Goal: Transaction & Acquisition: Purchase product/service

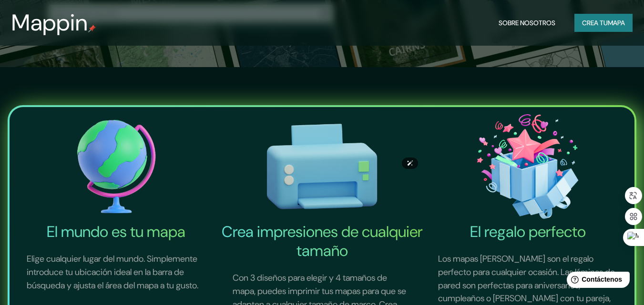
scroll to position [333, 0]
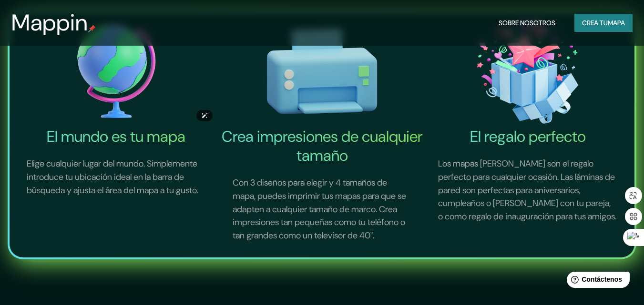
click at [117, 89] on img at bounding box center [116, 71] width 202 height 111
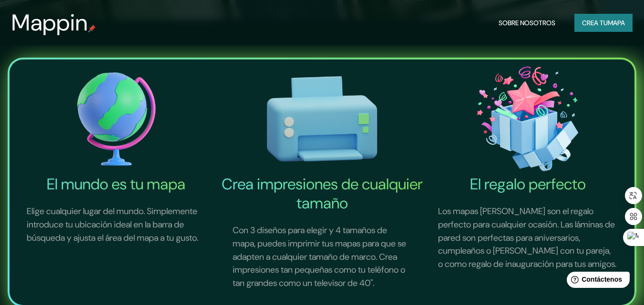
scroll to position [0, 0]
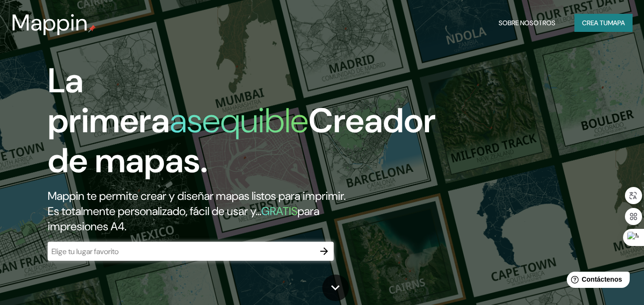
click at [214, 258] on div "​" at bounding box center [191, 251] width 286 height 19
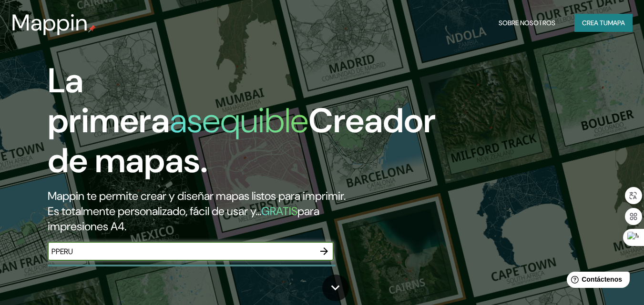
click at [55, 252] on input "PPERU" at bounding box center [181, 251] width 267 height 11
click at [58, 252] on input "PPERU" at bounding box center [181, 251] width 267 height 11
click at [85, 253] on input "[GEOGRAPHIC_DATA]" at bounding box center [181, 251] width 267 height 11
type input "[GEOGRAPHIC_DATA]"
click at [332, 247] on button "button" at bounding box center [323, 251] width 19 height 19
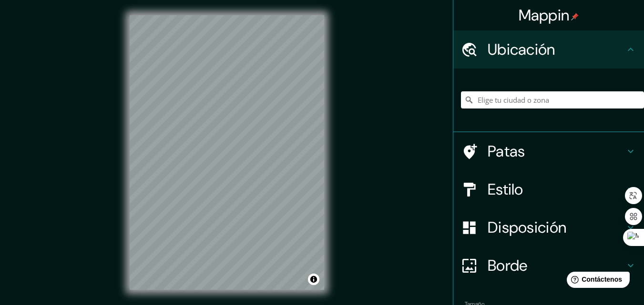
click at [526, 150] on h4 "Patas" at bounding box center [555, 151] width 137 height 19
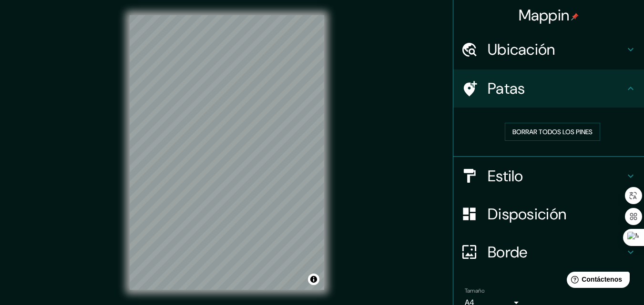
click at [571, 47] on h4 "Ubicación" at bounding box center [555, 49] width 137 height 19
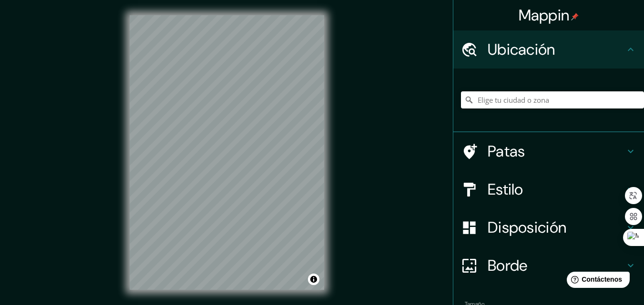
click at [514, 102] on input "Elige tu ciudad o zona" at bounding box center [552, 99] width 183 height 17
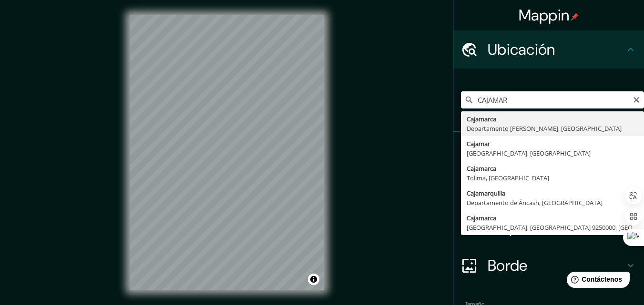
type input "Cajamarca, [GEOGRAPHIC_DATA][PERSON_NAME], [GEOGRAPHIC_DATA]"
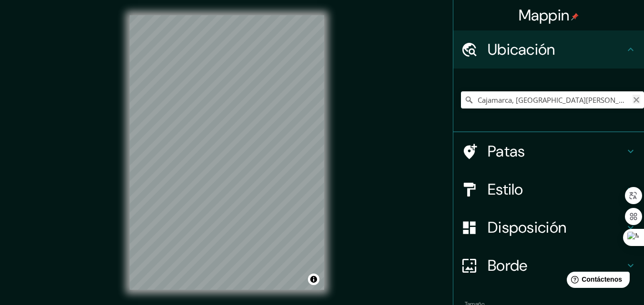
click at [632, 100] on icon "Claro" at bounding box center [636, 100] width 8 height 8
paste input "I. E. "Nuestra Señora de La Merced""
type input "[GEOGRAPHIC_DATA], [GEOGRAPHIC_DATA], [GEOGRAPHIC_DATA]"
click at [632, 95] on button "Claro" at bounding box center [636, 99] width 8 height 9
paste input "I. E. "Nuestra Señora de La Merced""
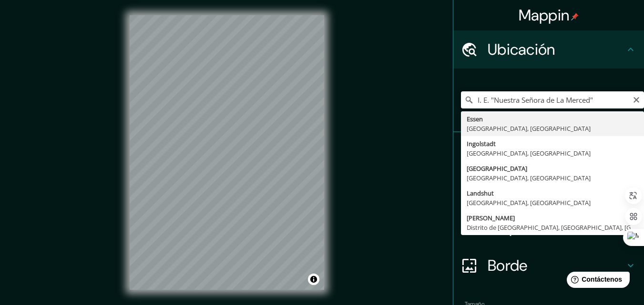
click at [594, 96] on input "I. E. "Nuestra Señora de La Merced"" at bounding box center [552, 99] width 183 height 17
type input "I. E. "[GEOGRAPHIC_DATA]"
drag, startPoint x: 587, startPoint y: 96, endPoint x: 433, endPoint y: 87, distance: 154.1
click at [434, 88] on div "Mappin Ubicación I. E. "[GEOGRAPHIC_DATA] [GEOGRAPHIC_DATA] [GEOGRAPHIC_DATA], …" at bounding box center [322, 160] width 644 height 321
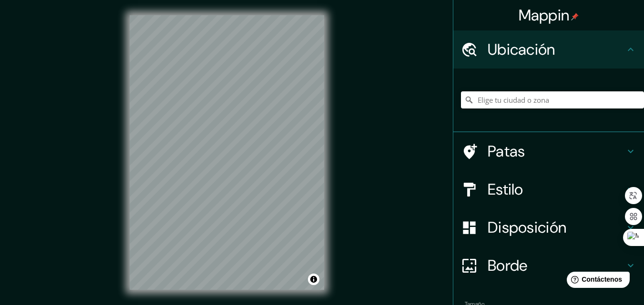
type input "V"
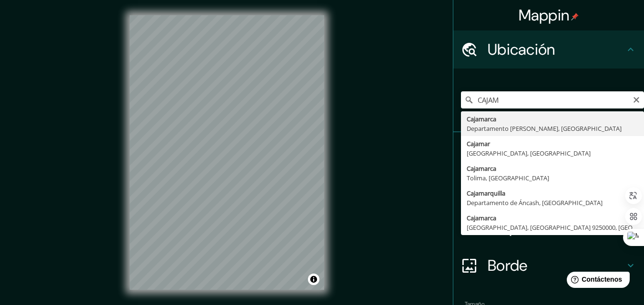
type input "Cajamarca, [GEOGRAPHIC_DATA][PERSON_NAME], [GEOGRAPHIC_DATA]"
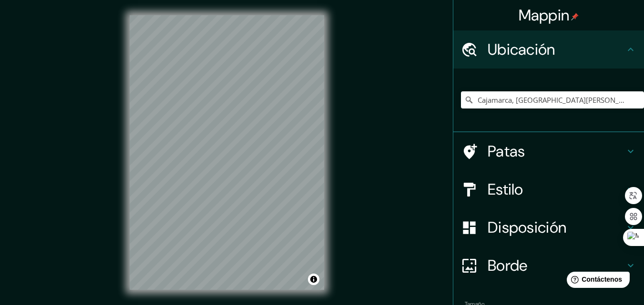
scroll to position [15, 0]
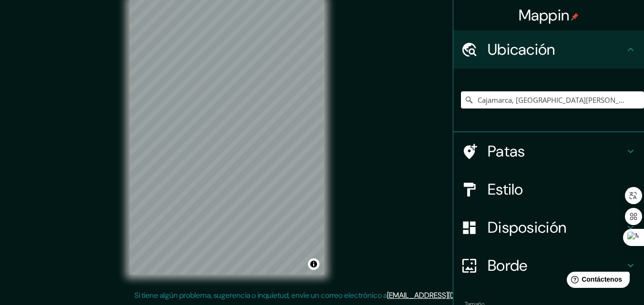
click at [507, 196] on font "Estilo" at bounding box center [505, 190] width 36 height 20
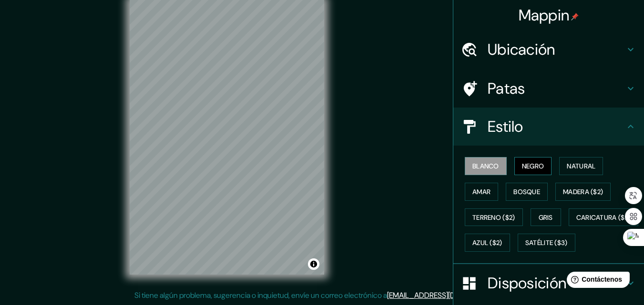
click at [522, 163] on font "Negro" at bounding box center [533, 166] width 22 height 9
click at [488, 164] on font "Blanco" at bounding box center [485, 166] width 27 height 9
click at [567, 163] on font "Natural" at bounding box center [580, 166] width 29 height 9
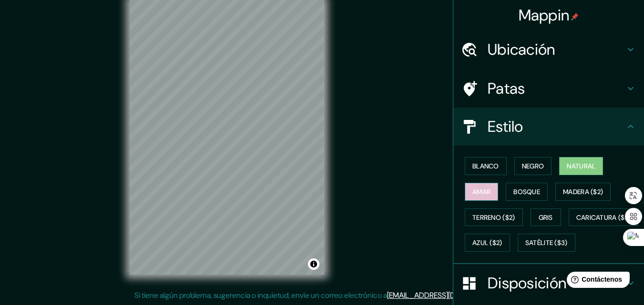
click at [464, 194] on button "Amar" at bounding box center [480, 192] width 33 height 18
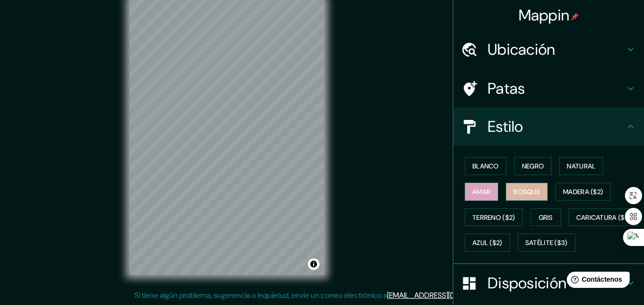
click at [513, 192] on font "Bosque" at bounding box center [526, 192] width 27 height 9
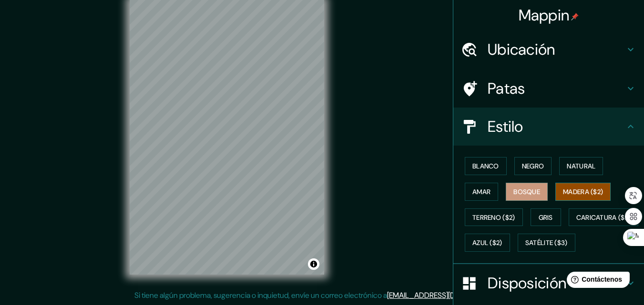
click at [564, 188] on font "Madera ($2)" at bounding box center [583, 192] width 40 height 9
click at [472, 221] on font "Terreno ($2)" at bounding box center [493, 217] width 43 height 9
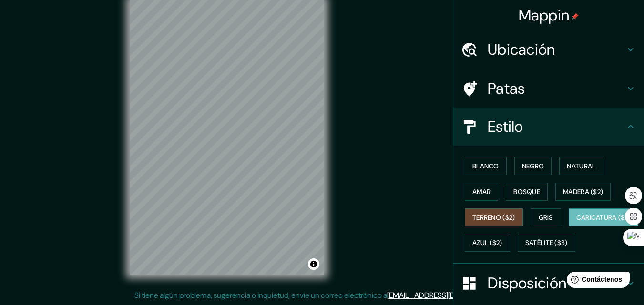
click at [576, 222] on font "Caricatura ($2)" at bounding box center [603, 217] width 55 height 9
click at [544, 222] on font "Gris" at bounding box center [545, 218] width 14 height 12
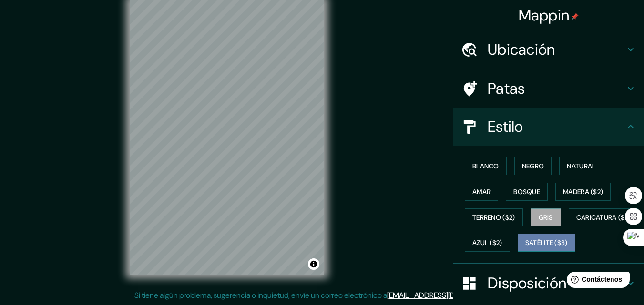
click at [525, 248] on font "Satélite ($3)" at bounding box center [546, 243] width 42 height 9
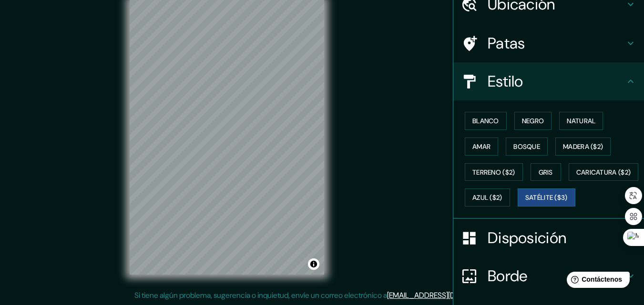
scroll to position [0, 0]
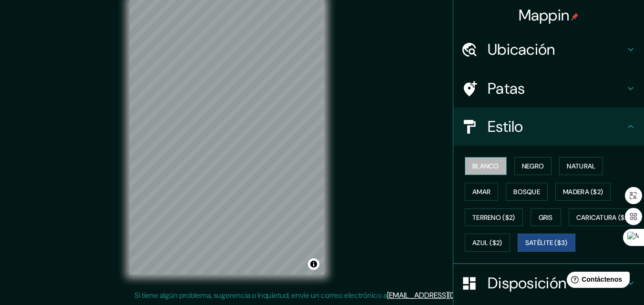
click at [472, 162] on font "Blanco" at bounding box center [485, 166] width 27 height 9
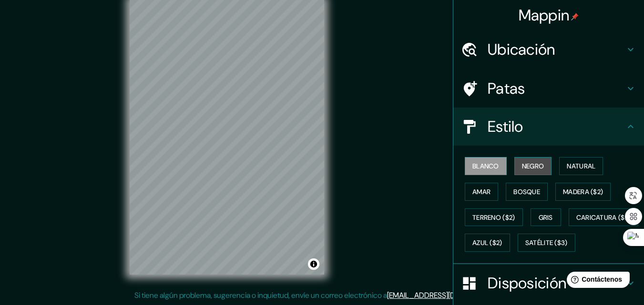
click at [522, 160] on font "Negro" at bounding box center [533, 166] width 22 height 12
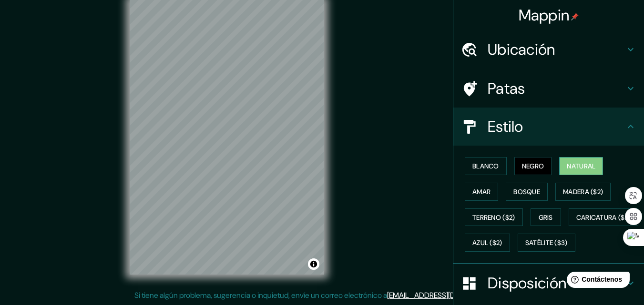
click at [566, 166] on font "Natural" at bounding box center [580, 166] width 29 height 9
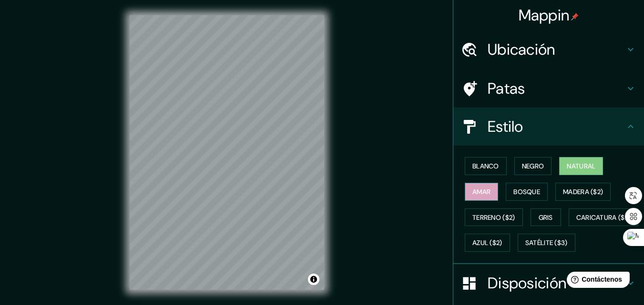
click at [472, 192] on font "Amar" at bounding box center [481, 192] width 18 height 9
click at [513, 191] on font "Bosque" at bounding box center [526, 192] width 27 height 9
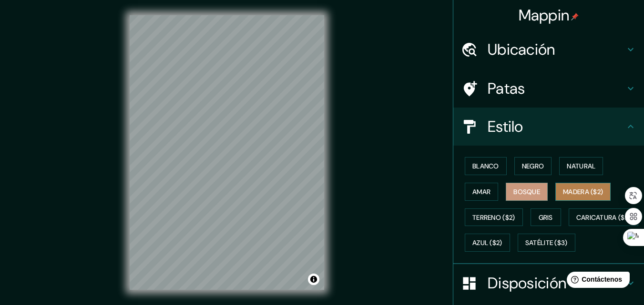
click at [557, 189] on button "Madera ($2)" at bounding box center [582, 192] width 55 height 18
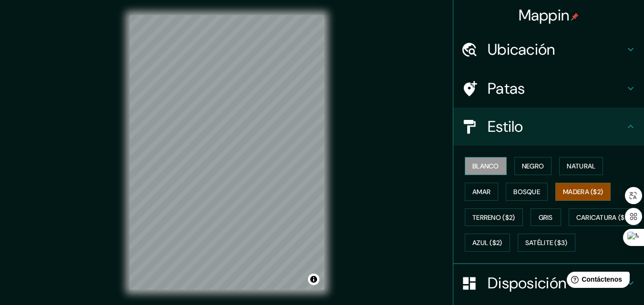
click at [474, 171] on font "Blanco" at bounding box center [485, 166] width 27 height 12
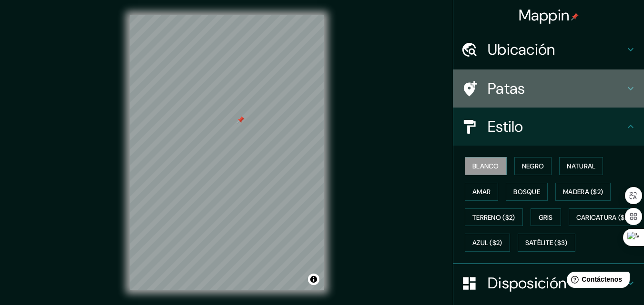
click at [589, 96] on h4 "Patas" at bounding box center [555, 88] width 137 height 19
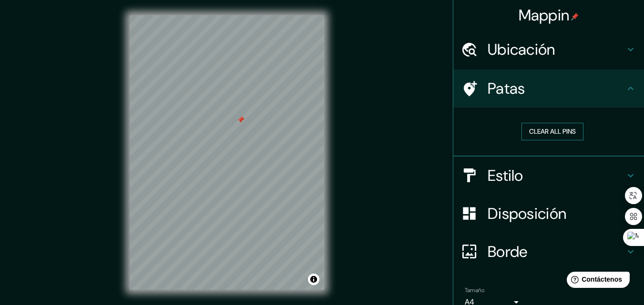
click at [561, 133] on button "Clear all pins" at bounding box center [552, 132] width 62 height 18
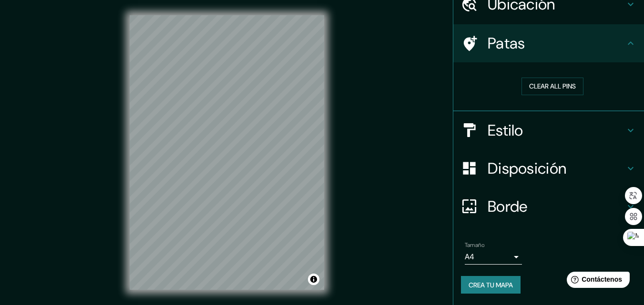
click at [500, 204] on font "Borde" at bounding box center [507, 207] width 40 height 20
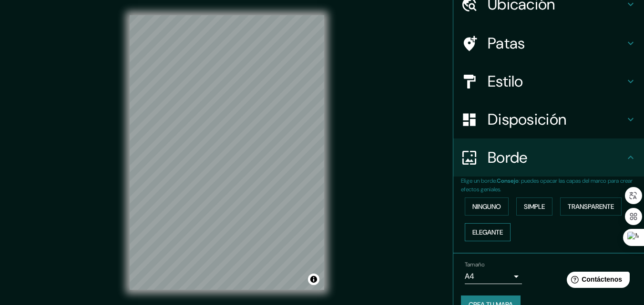
click at [484, 232] on font "Elegante" at bounding box center [487, 232] width 30 height 9
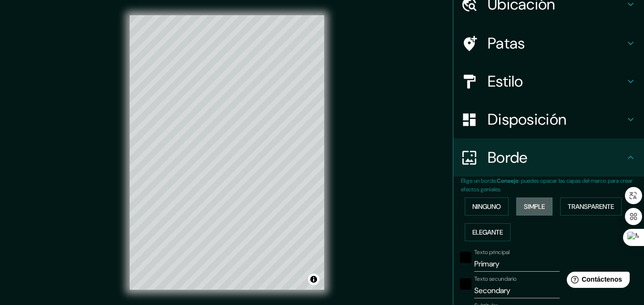
click at [534, 202] on font "Simple" at bounding box center [534, 207] width 21 height 12
click at [576, 200] on button "Transparente" at bounding box center [590, 207] width 61 height 18
click at [487, 202] on font "Ninguno" at bounding box center [486, 207] width 29 height 12
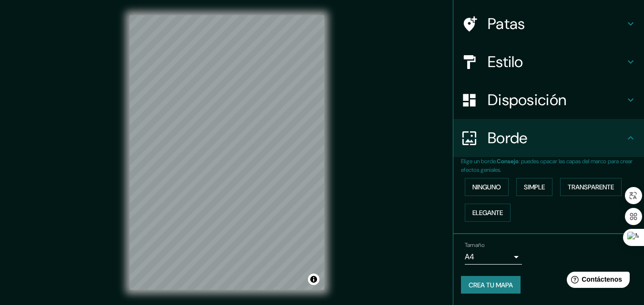
scroll to position [15, 0]
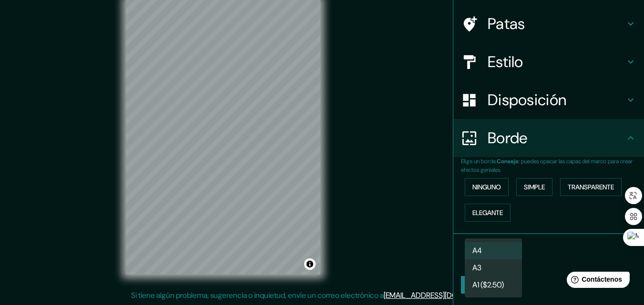
click at [506, 255] on body "Mappin Ubicación Cajamarca, [GEOGRAPHIC_DATA][PERSON_NAME], [GEOGRAPHIC_DATA] P…" at bounding box center [322, 137] width 644 height 305
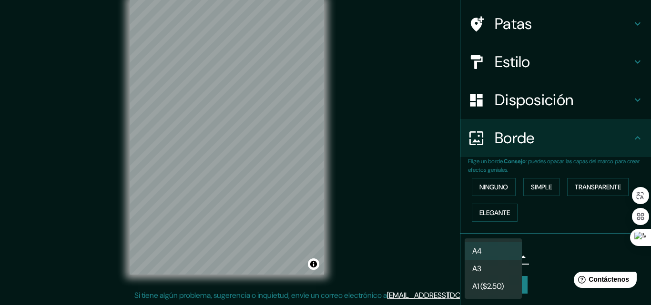
click at [546, 246] on div at bounding box center [325, 152] width 651 height 305
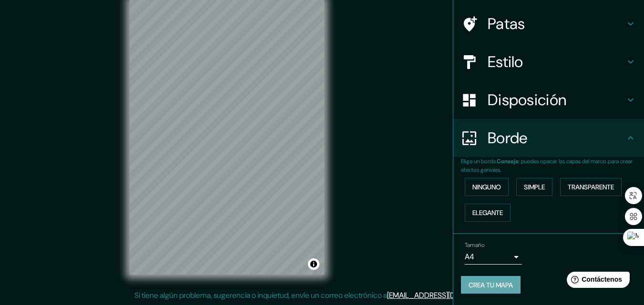
click at [486, 289] on font "Crea tu mapa" at bounding box center [490, 285] width 44 height 9
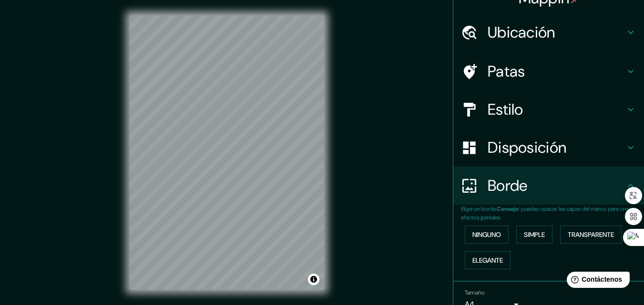
scroll to position [0, 0]
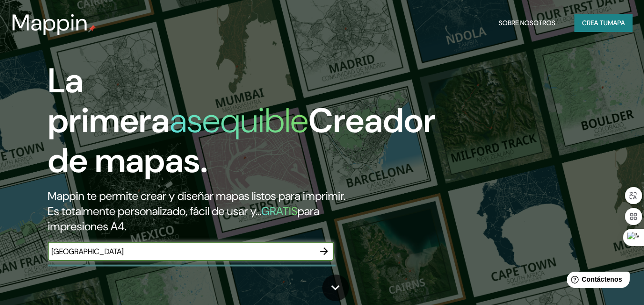
type input "[GEOGRAPHIC_DATA]"
click at [321, 250] on icon "button" at bounding box center [323, 251] width 11 height 11
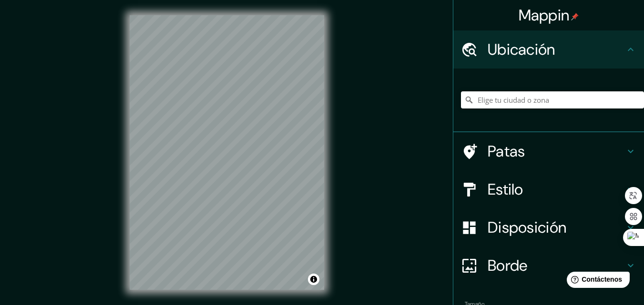
click at [512, 95] on input "Elige tu ciudad o zona" at bounding box center [552, 99] width 183 height 17
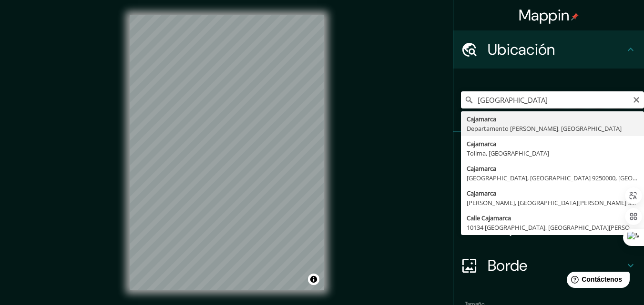
type input "Cajamarca, [GEOGRAPHIC_DATA][PERSON_NAME], [GEOGRAPHIC_DATA]"
